Goal: Task Accomplishment & Management: Use online tool/utility

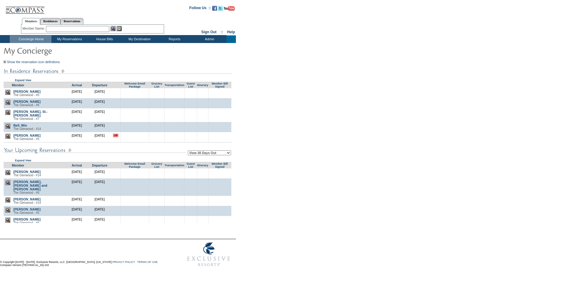
click at [8, 113] on img at bounding box center [7, 112] width 5 height 5
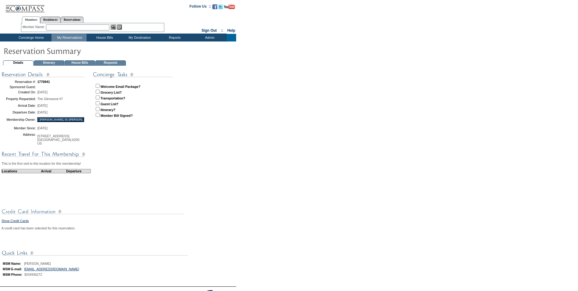
click at [81, 61] on td "House Bills" at bounding box center [80, 62] width 30 height 5
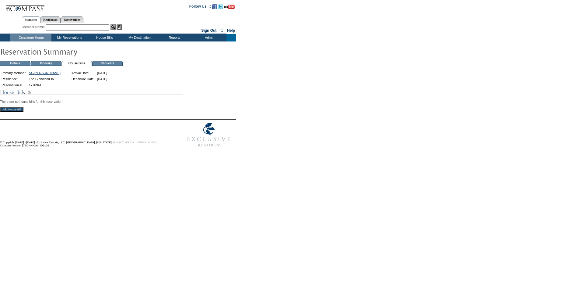
click at [11, 111] on input "Add House Bill" at bounding box center [11, 109] width 23 height 5
